Goal: Check status: Check status

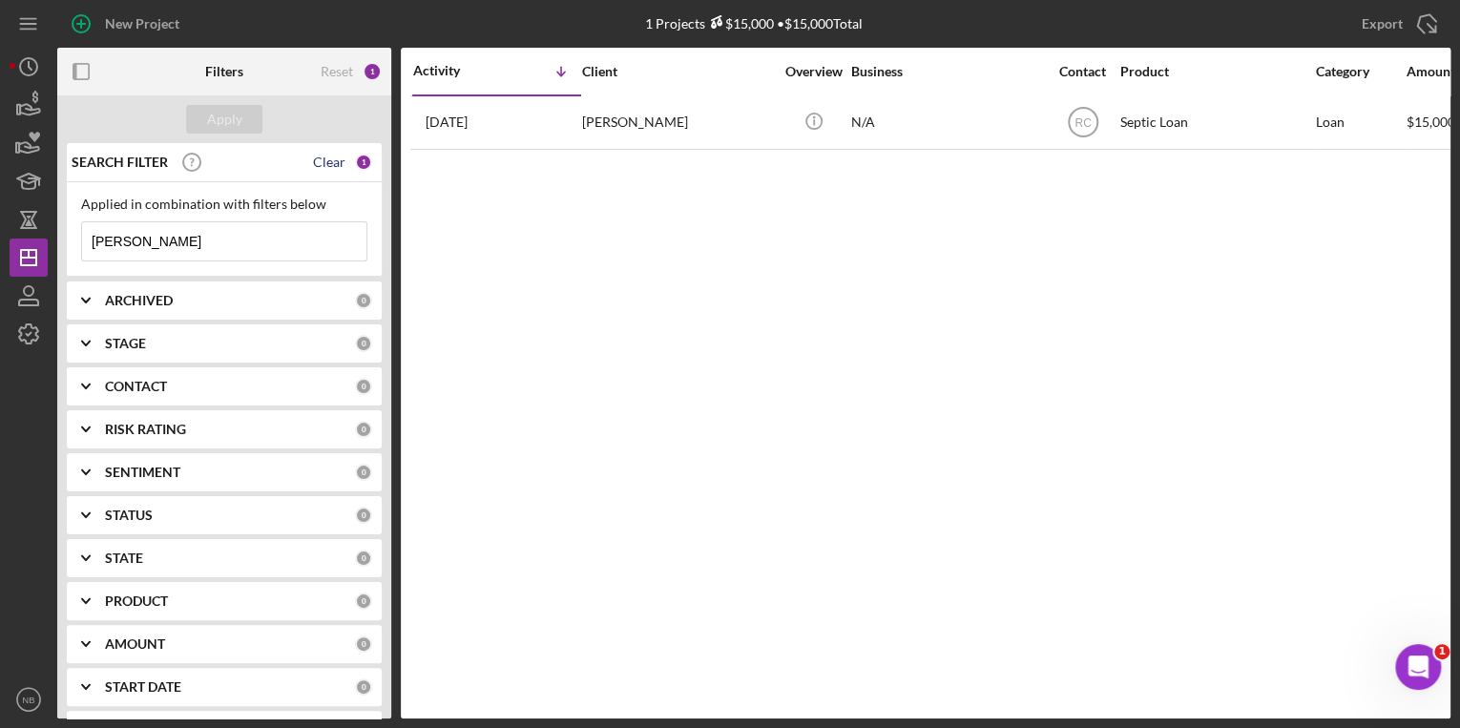
click at [325, 157] on div "Clear" at bounding box center [329, 162] width 32 height 15
click at [139, 241] on input at bounding box center [224, 241] width 284 height 38
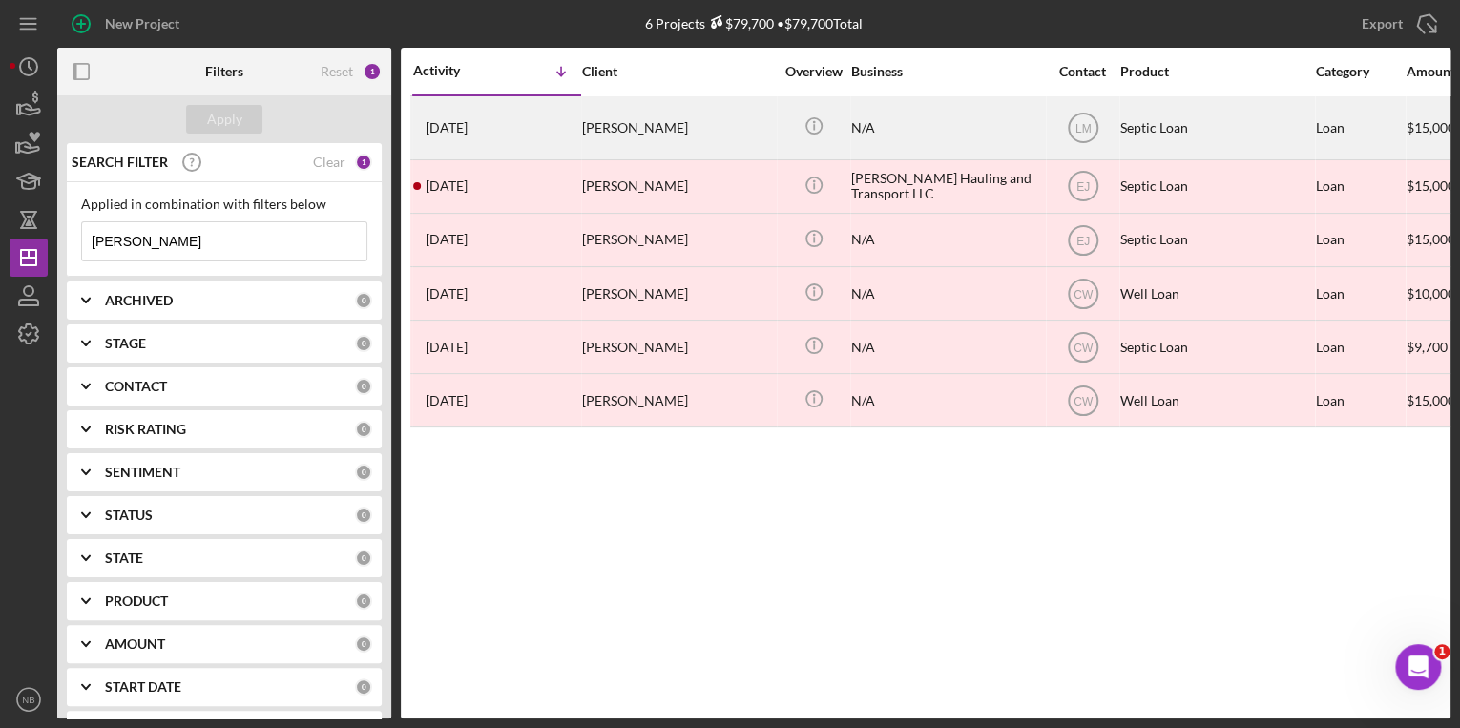
type input "[PERSON_NAME]"
click at [651, 125] on div "[PERSON_NAME]" at bounding box center [677, 127] width 191 height 61
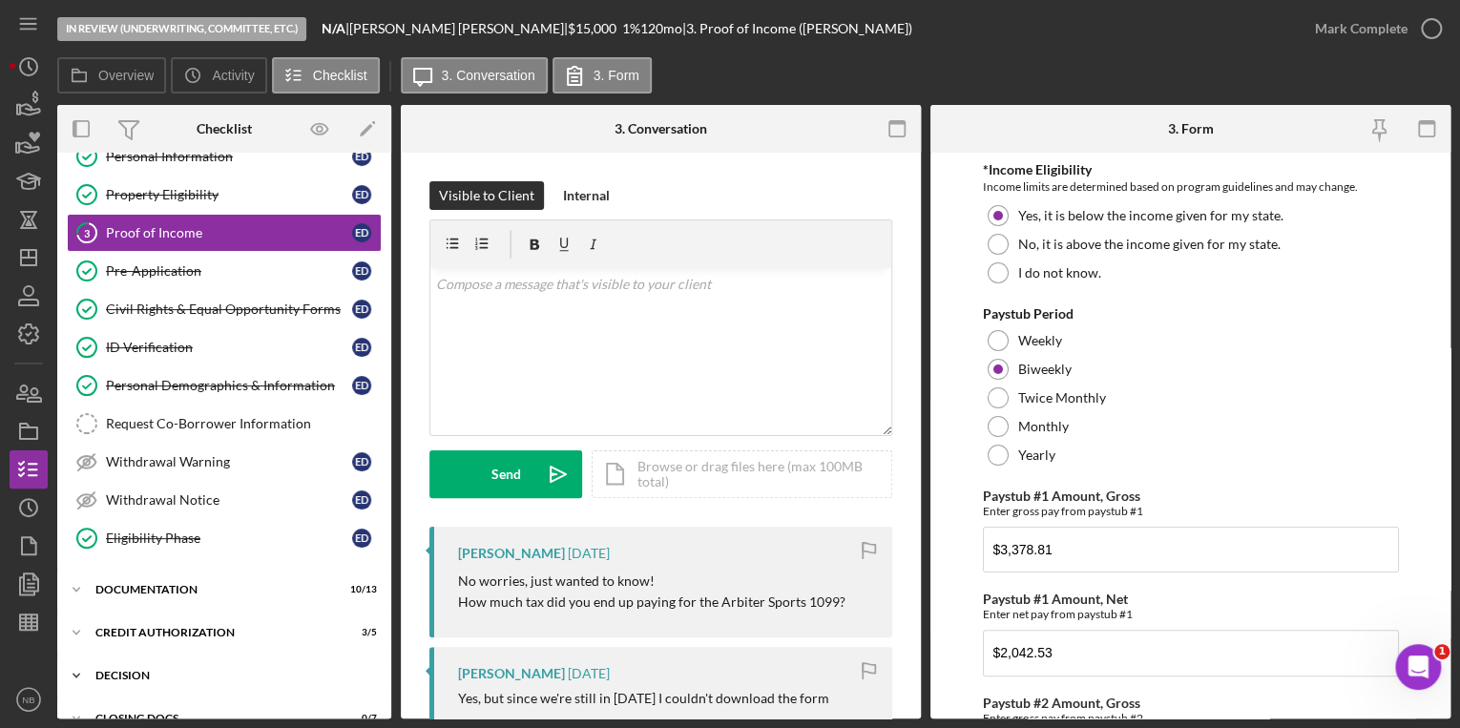
scroll to position [153, 0]
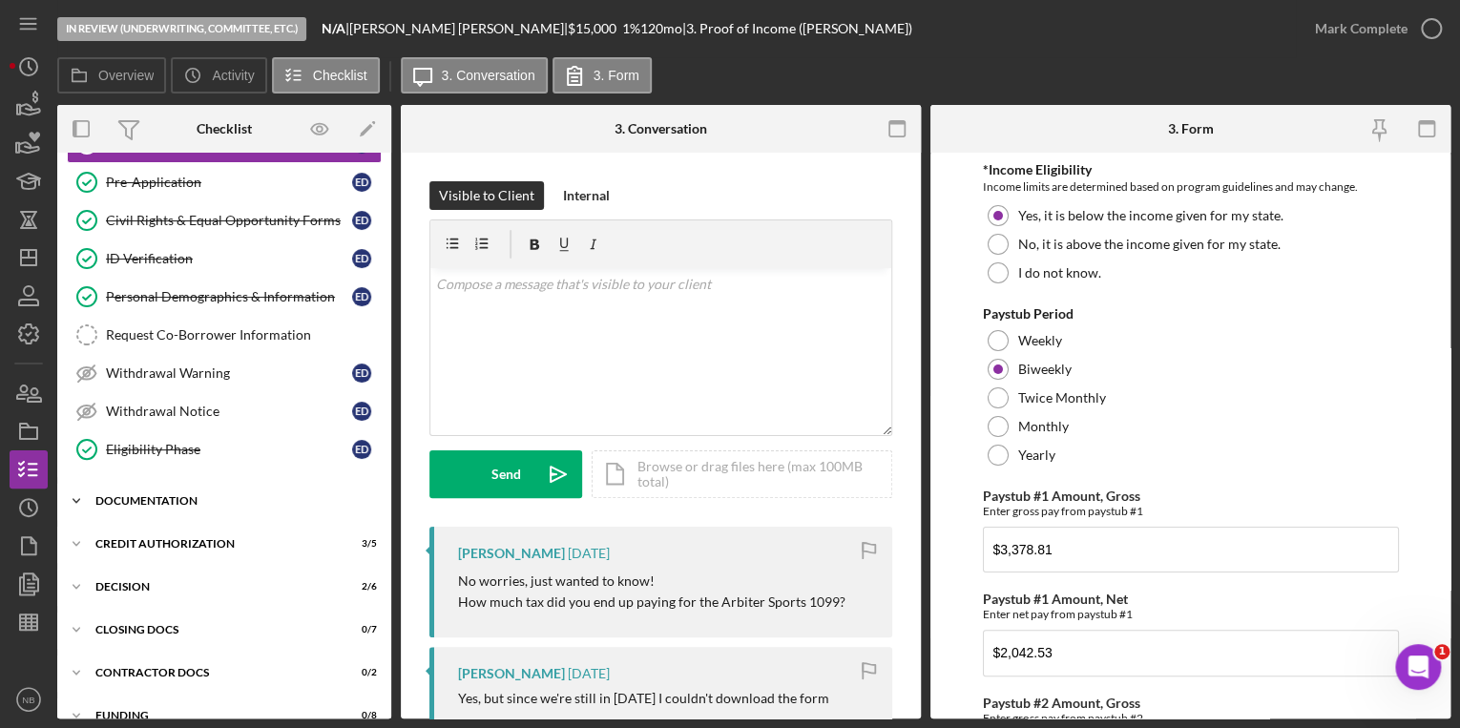
click at [76, 500] on icon "Icon/Expander" at bounding box center [76, 501] width 38 height 38
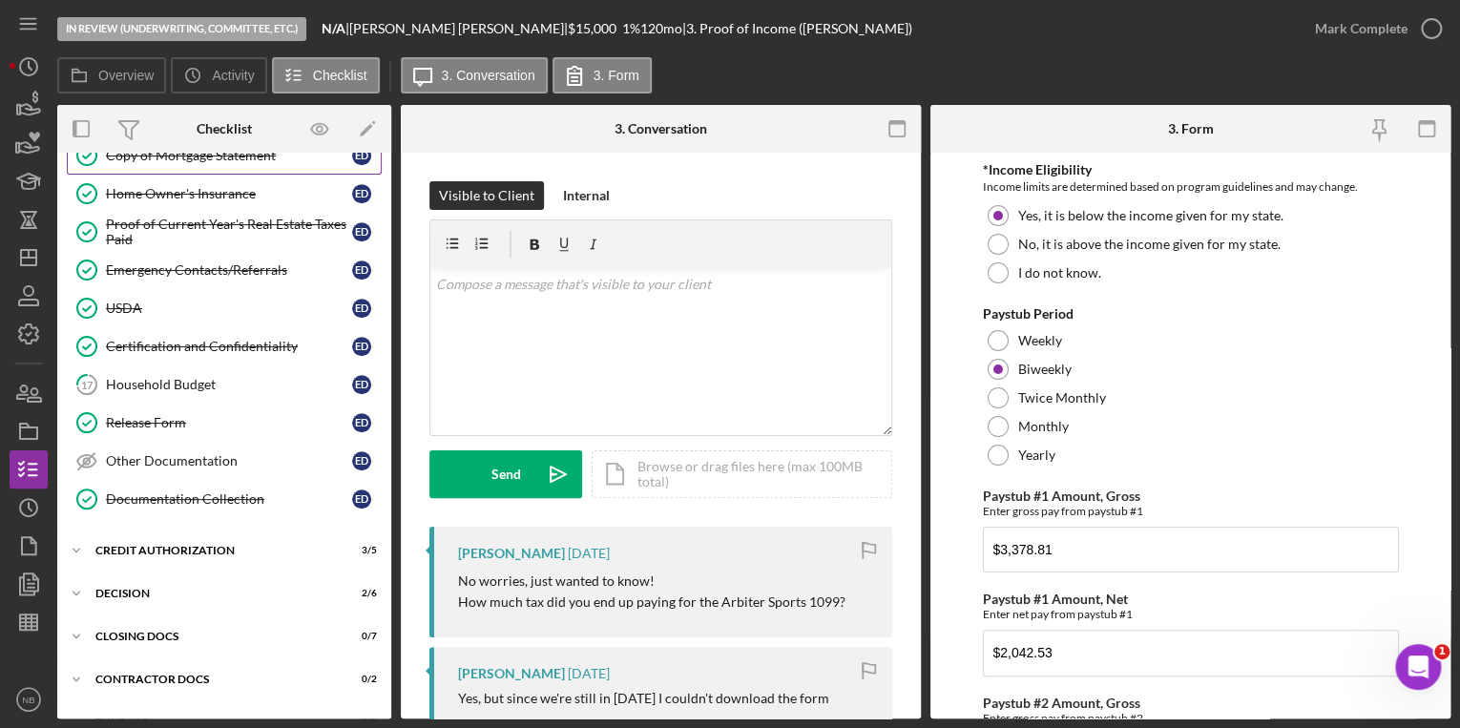
scroll to position [676, 0]
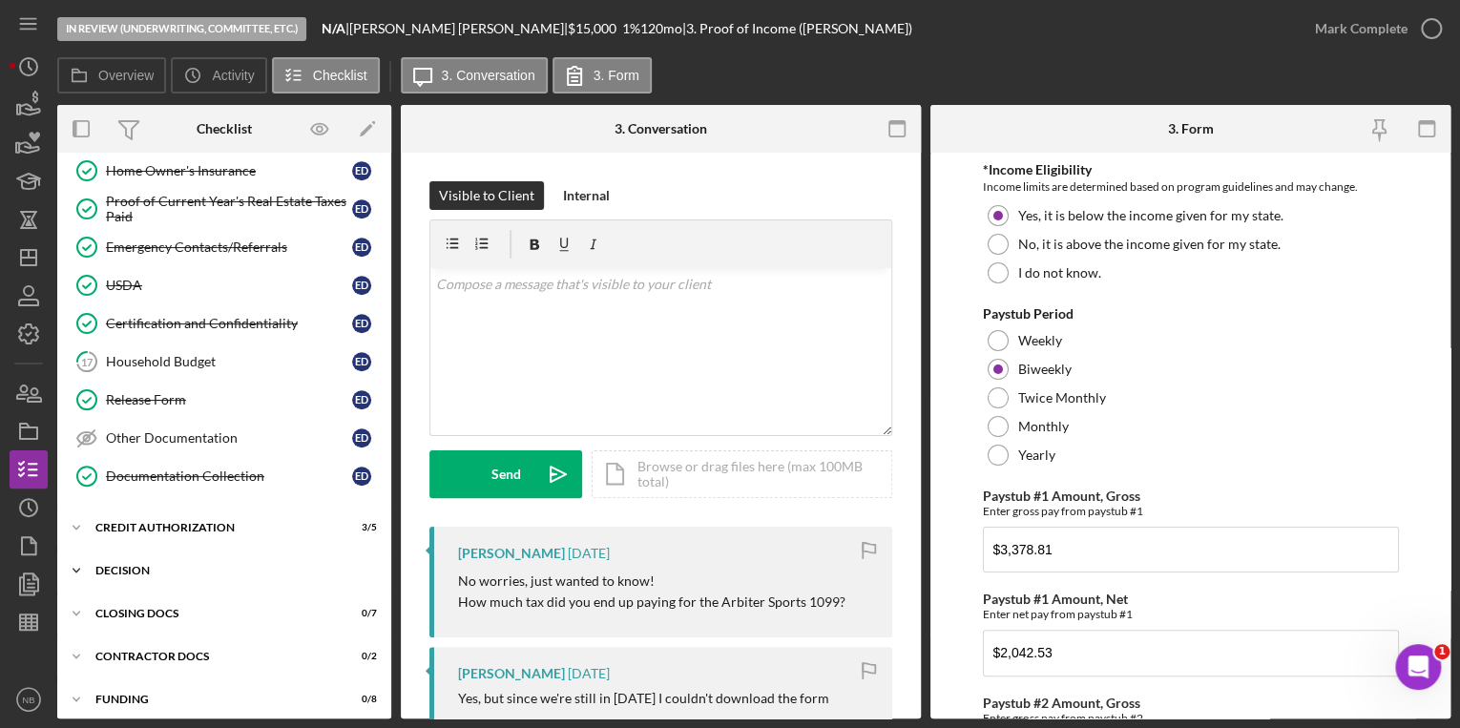
click at [80, 560] on icon "Icon/Expander" at bounding box center [76, 571] width 38 height 38
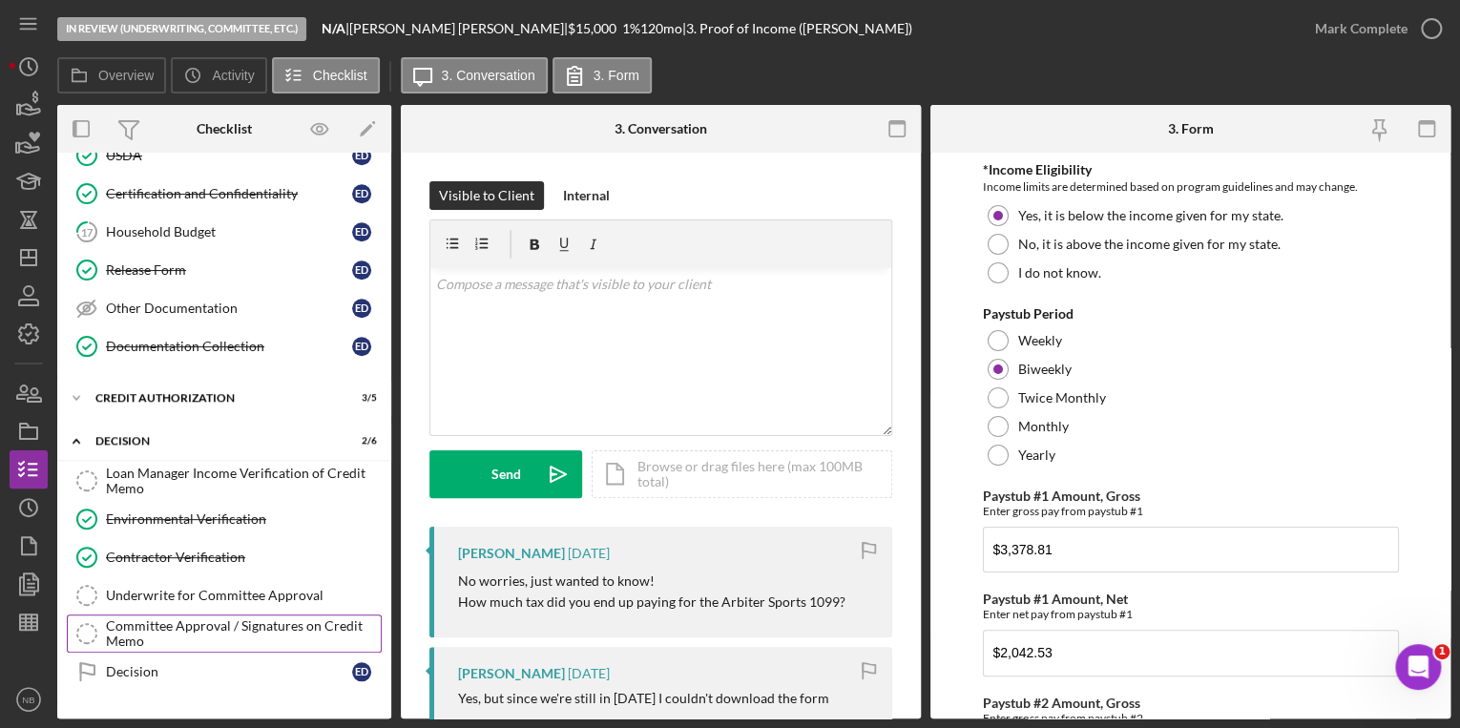
scroll to position [912, 0]
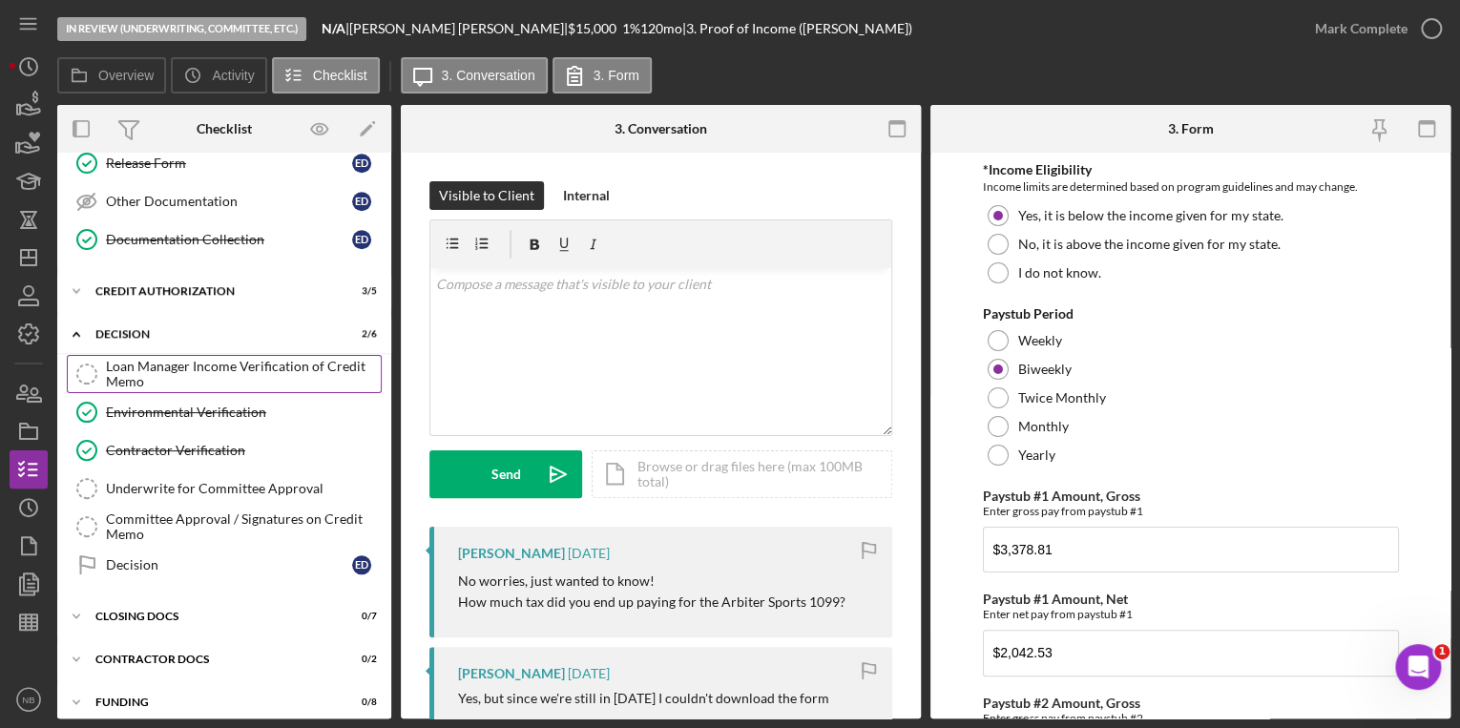
click at [256, 359] on div "Loan Manager Income Verification of Credit Memo" at bounding box center [243, 374] width 275 height 31
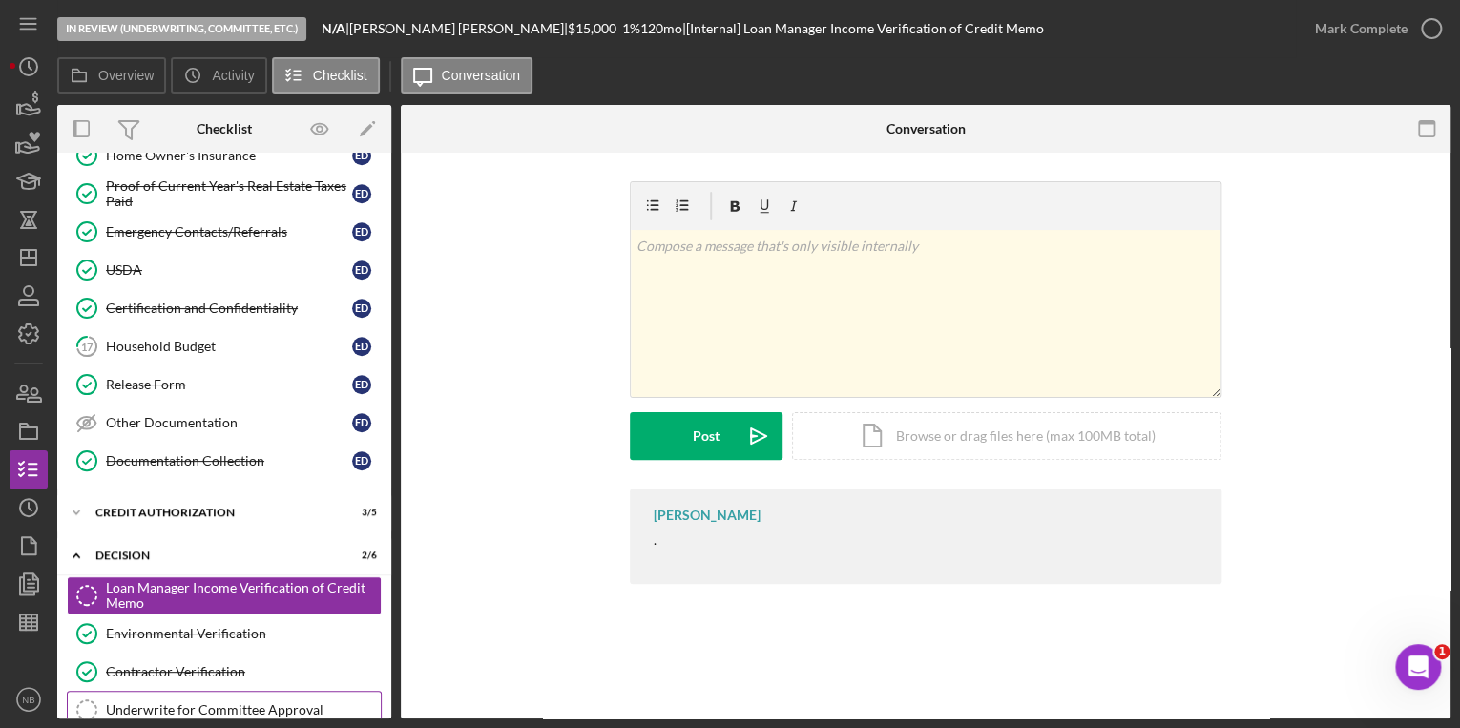
scroll to position [912, 0]
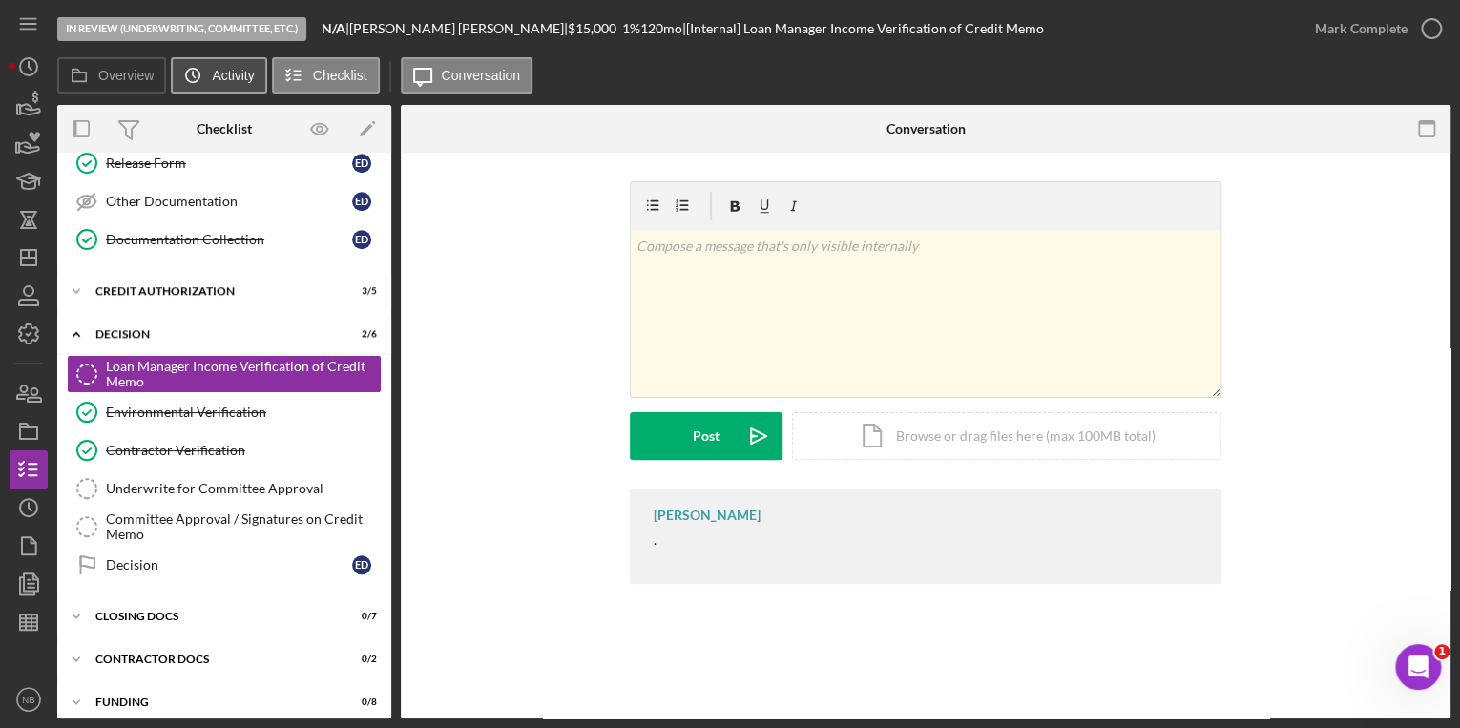
click at [235, 79] on label "Activity" at bounding box center [233, 75] width 42 height 15
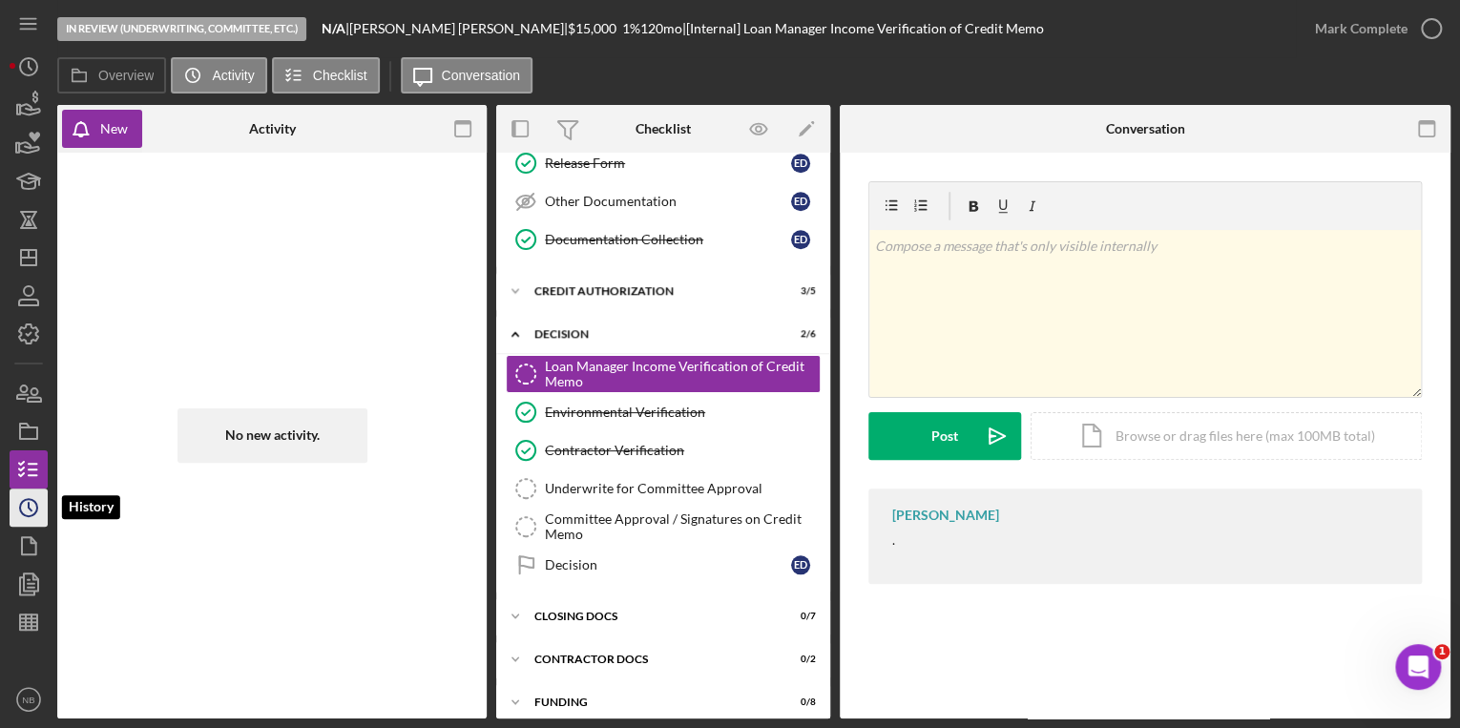
click at [31, 514] on icon "Icon/History" at bounding box center [29, 508] width 48 height 48
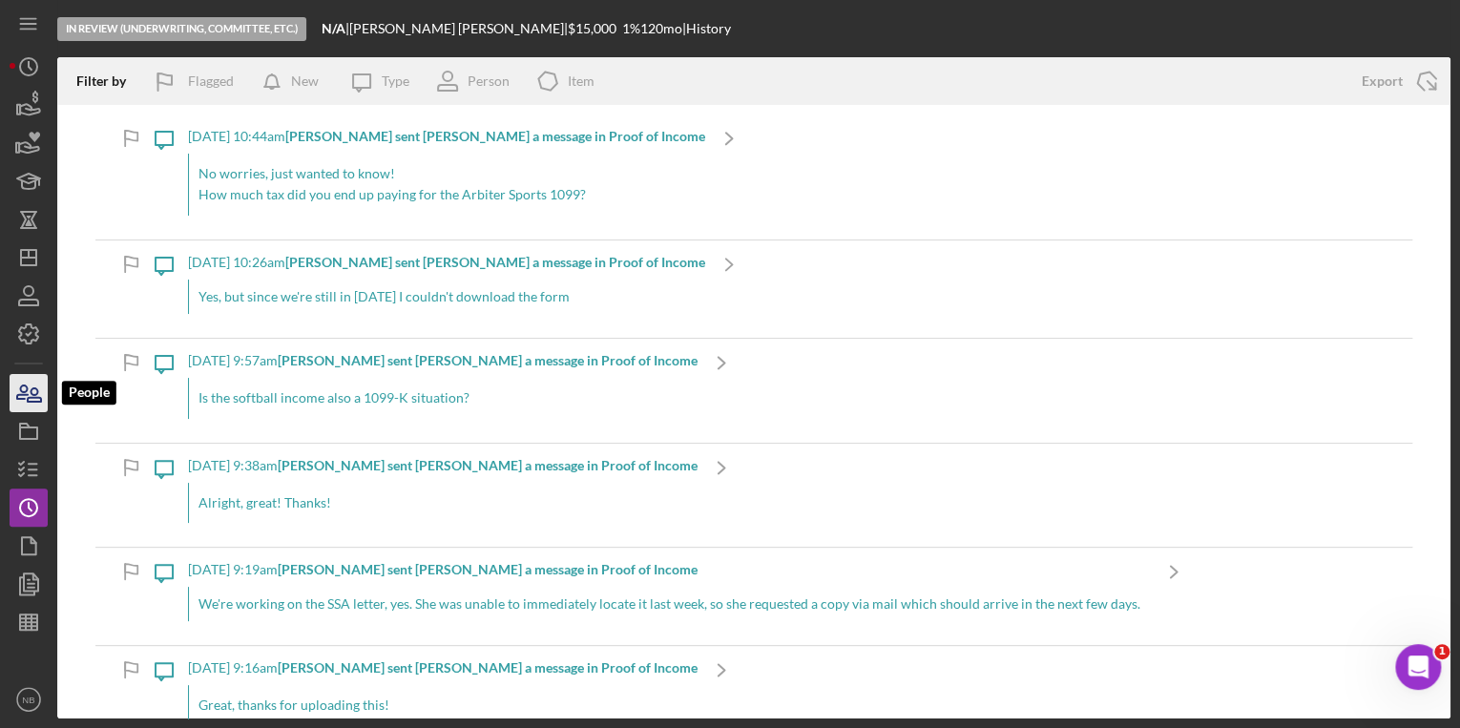
click at [25, 396] on icon "button" at bounding box center [29, 393] width 48 height 48
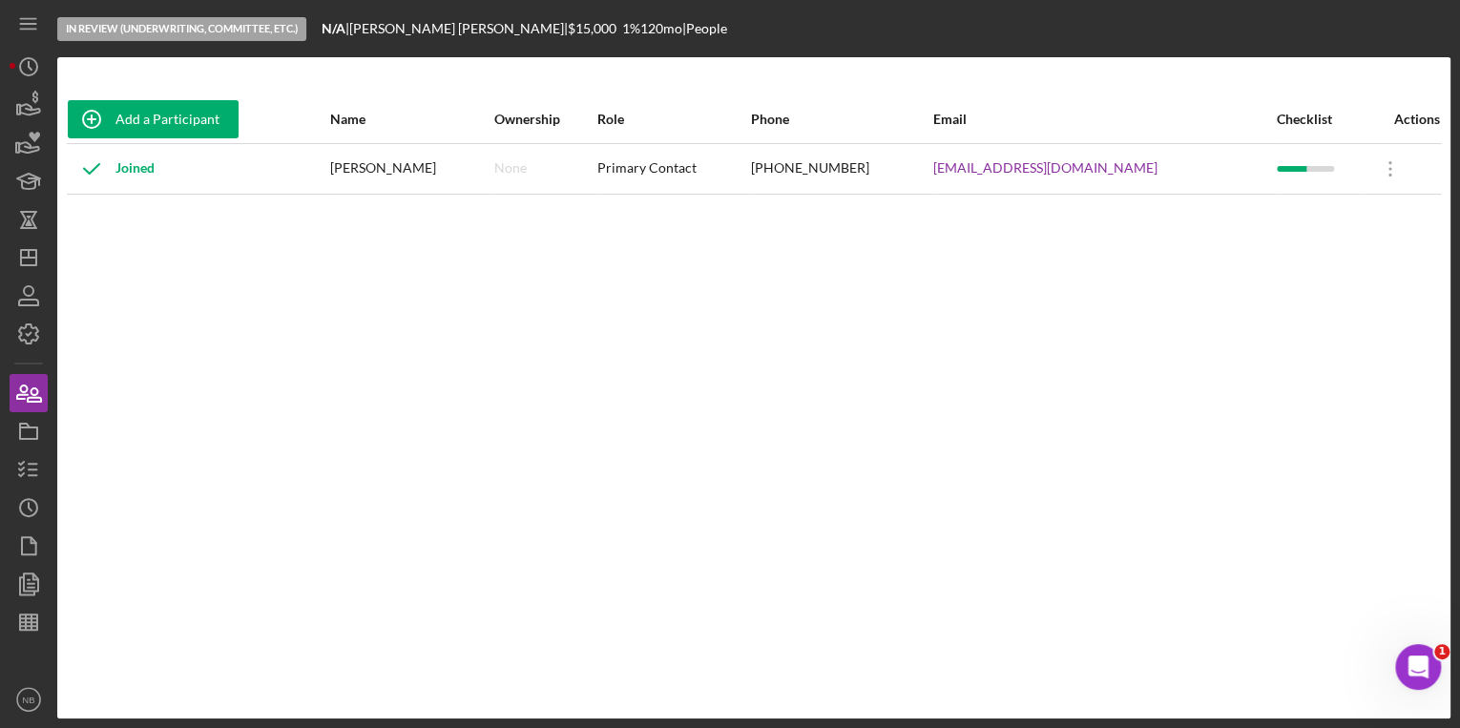
click at [173, 31] on div "In Review (Underwriting, Committee, Etc.)" at bounding box center [181, 29] width 249 height 24
click at [14, 384] on icon "button" at bounding box center [29, 393] width 48 height 48
click at [27, 288] on icon "button" at bounding box center [29, 296] width 48 height 48
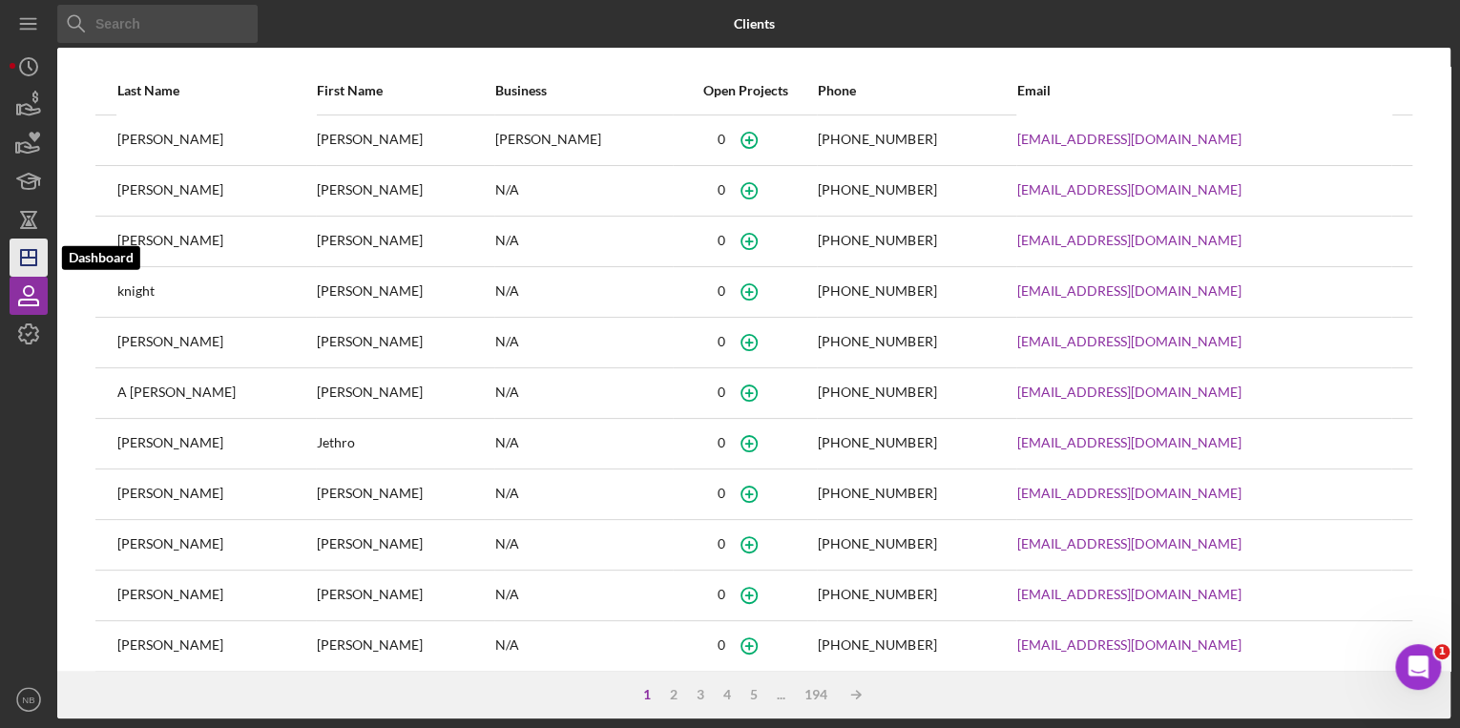
click at [33, 258] on line "button" at bounding box center [28, 258] width 15 height 0
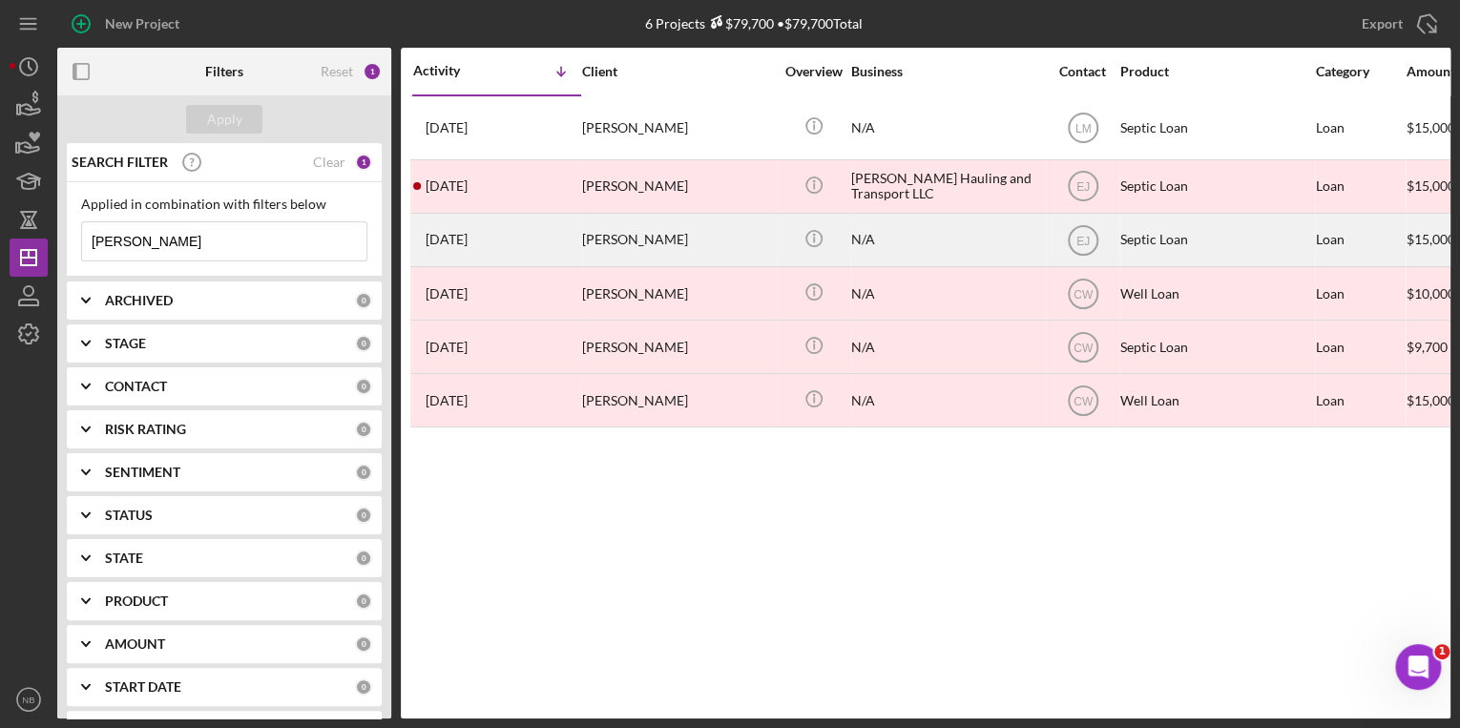
click at [645, 240] on div "[PERSON_NAME]" at bounding box center [677, 240] width 191 height 51
